Goal: Find specific fact: Find specific fact

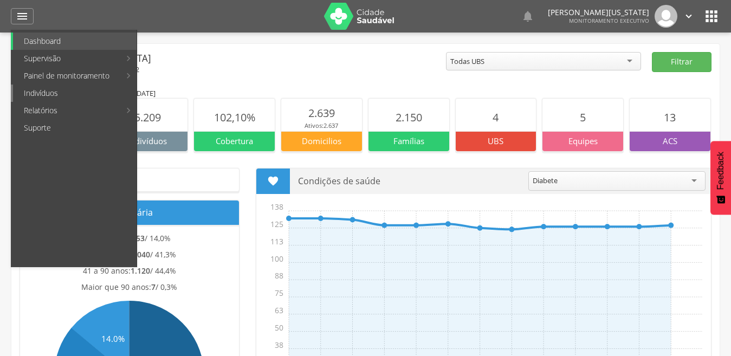
click at [82, 98] on link "Indivíduos" at bounding box center [75, 93] width 124 height 17
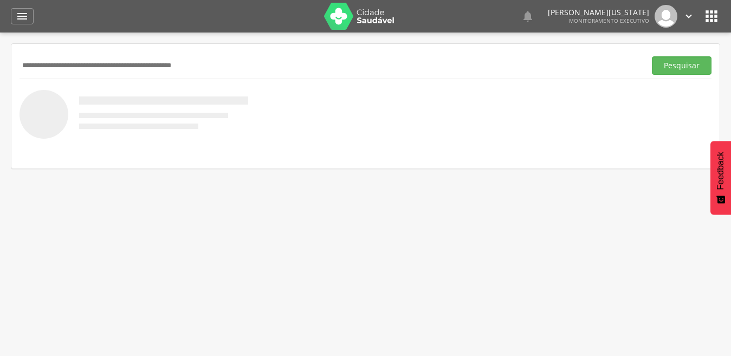
click at [128, 60] on input "text" at bounding box center [331, 65] width 622 height 18
type input "**********"
click at [652, 56] on button "Pesquisar" at bounding box center [682, 65] width 60 height 18
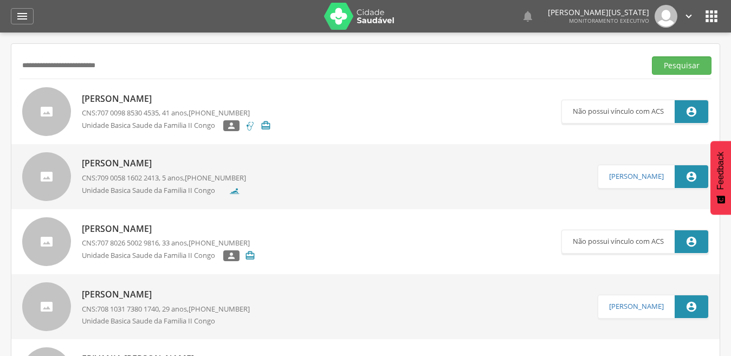
click at [192, 95] on p "[PERSON_NAME]" at bounding box center [176, 99] width 189 height 12
type input "**********"
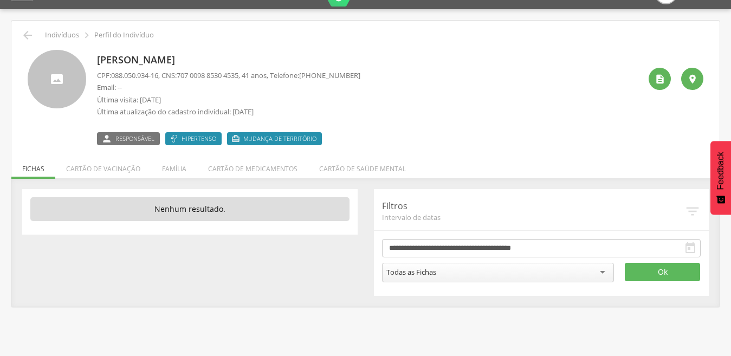
scroll to position [33, 0]
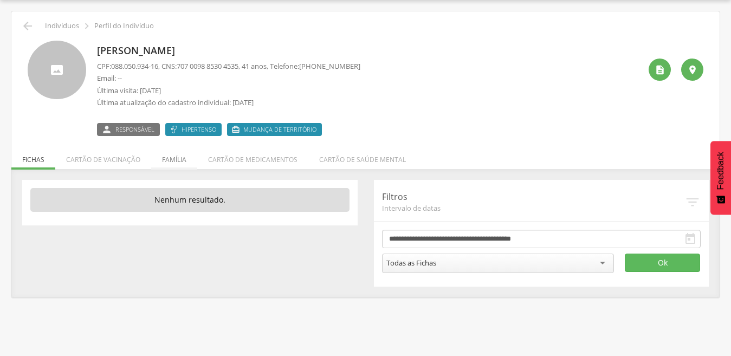
click at [176, 160] on li "Família" at bounding box center [174, 156] width 46 height 25
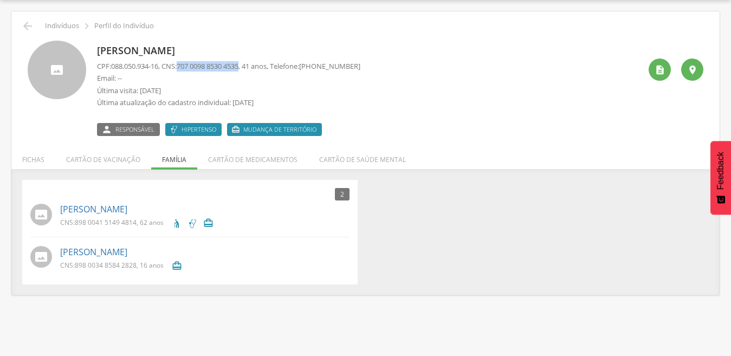
drag, startPoint x: 183, startPoint y: 66, endPoint x: 250, endPoint y: 66, distance: 67.8
click at [250, 66] on p "CPF: 088.050.934-16 , CNS: [PHONE_NUMBER] , 41 anos, Telefone: [PHONE_NUMBER]" at bounding box center [228, 66] width 263 height 10
drag, startPoint x: 250, startPoint y: 66, endPoint x: 256, endPoint y: 38, distance: 28.8
click at [256, 38] on div "[PERSON_NAME] CPF: 088.050.934-16 , CNS: [PHONE_NUMBER] , 41 anos, Telefone: [P…" at bounding box center [366, 85] width 692 height 104
drag, startPoint x: 183, startPoint y: 63, endPoint x: 254, endPoint y: 63, distance: 71.6
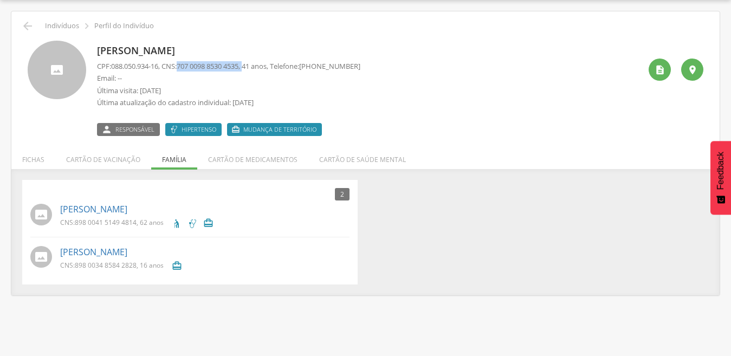
click at [254, 63] on p "CPF: 088.050.934-16 , CNS: [PHONE_NUMBER] , 41 anos, Telefone: [PHONE_NUMBER]" at bounding box center [228, 66] width 263 height 10
copy p "707 0098 8530 4535 ,"
click at [263, 49] on p "[PERSON_NAME]" at bounding box center [228, 51] width 263 height 14
